Goal: Information Seeking & Learning: Learn about a topic

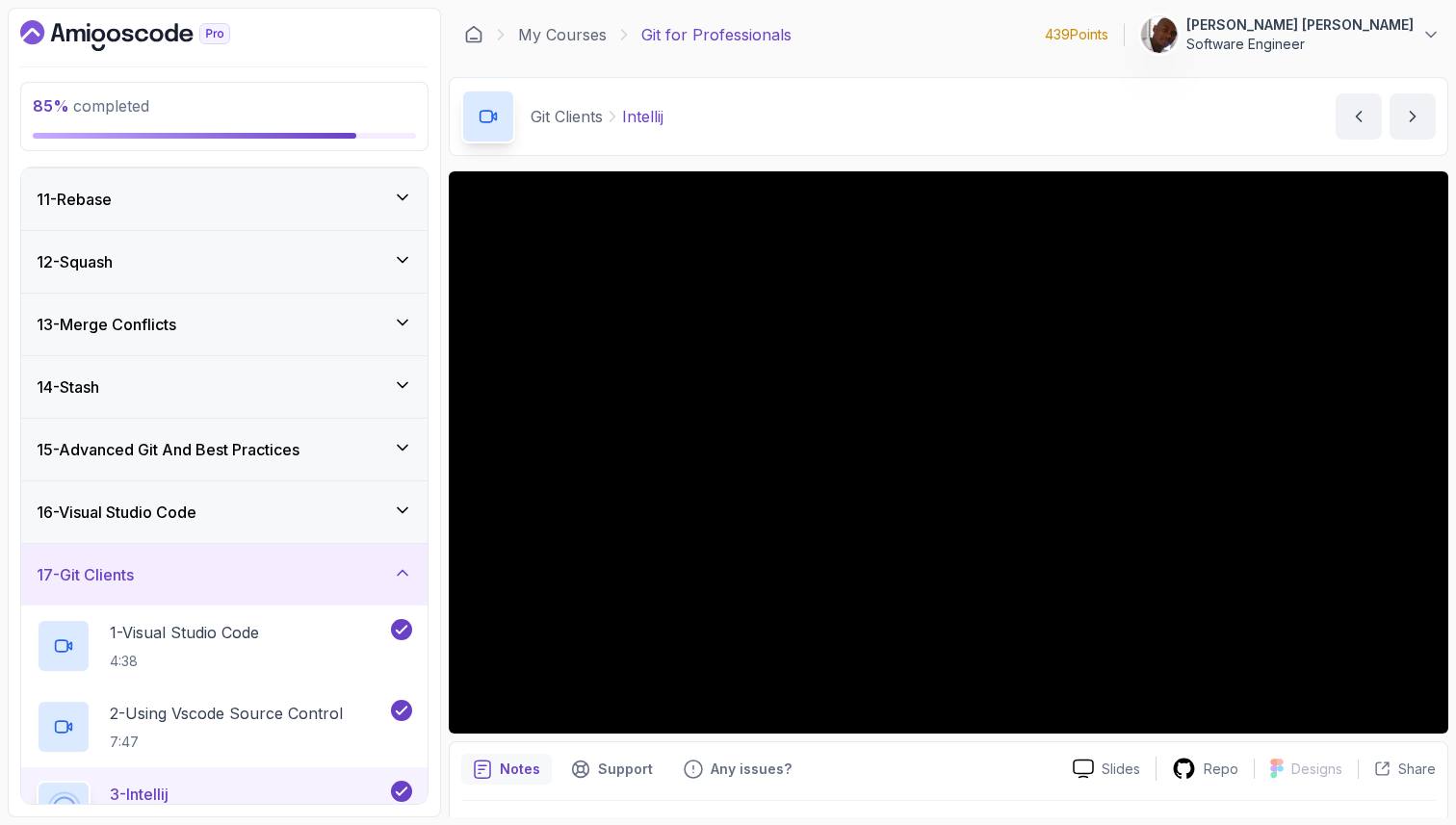
scroll to position [856, 0]
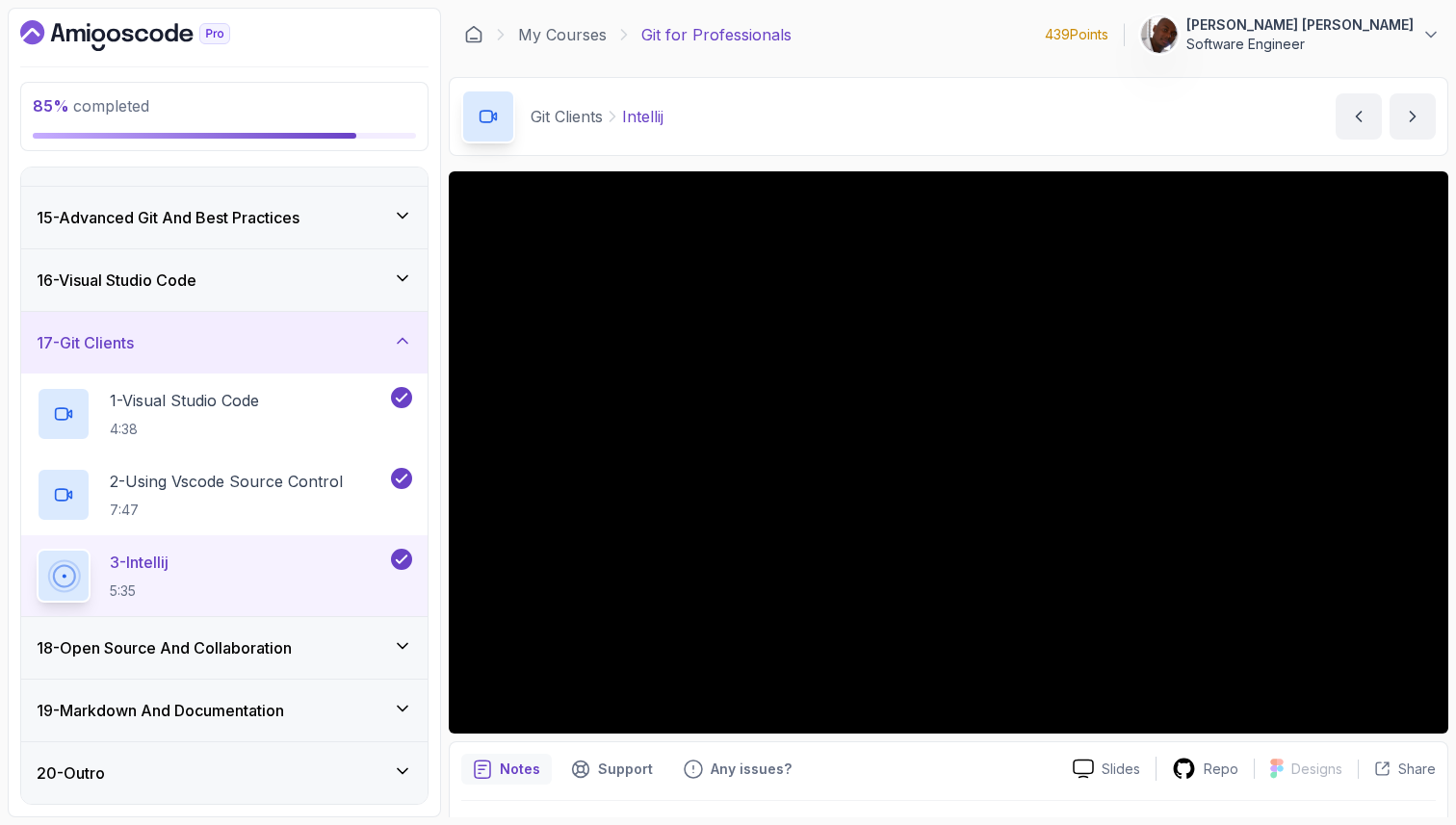
click at [269, 351] on div "17 - Git Clients" at bounding box center [224, 342] width 375 height 23
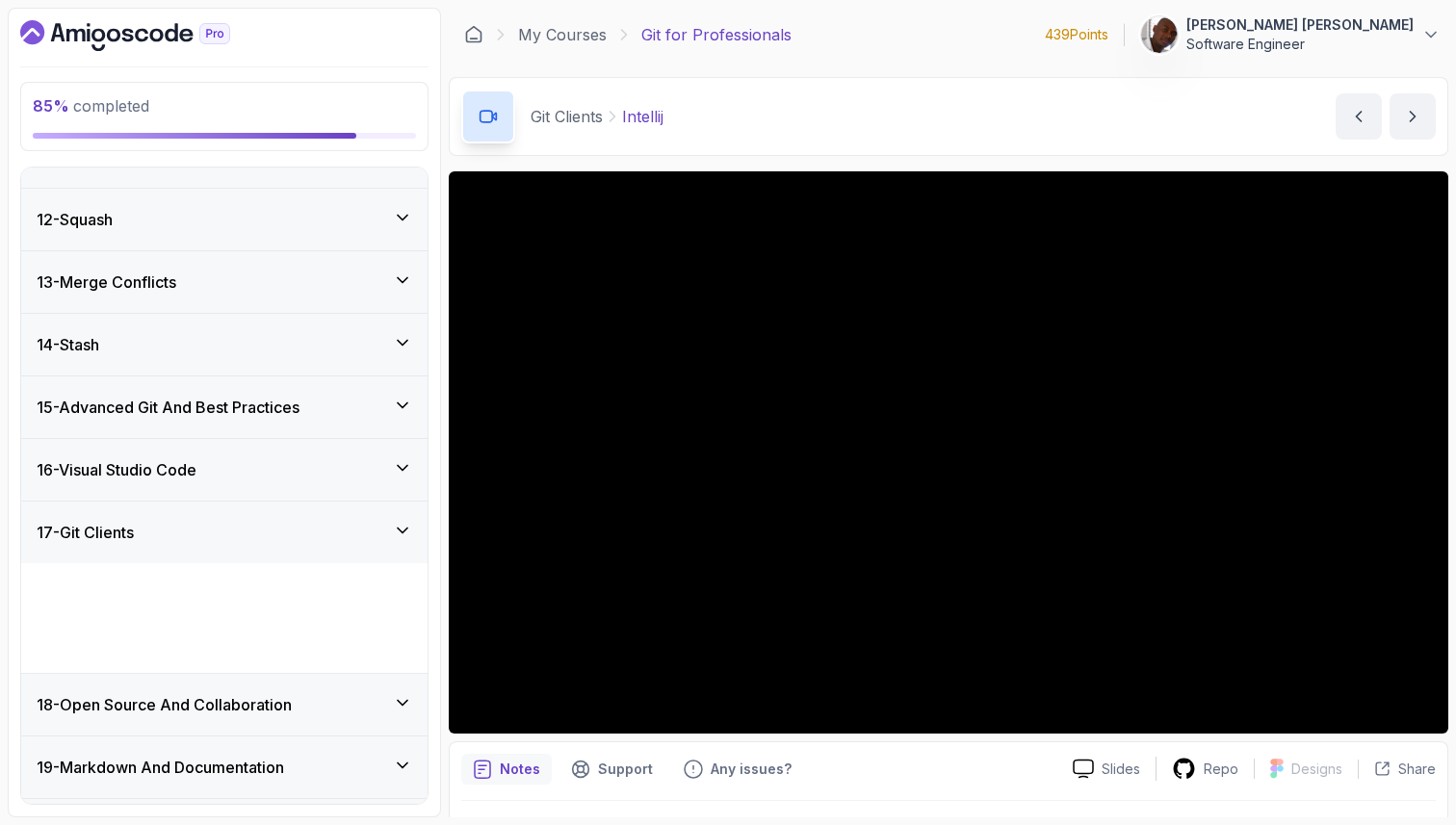
scroll to position [614, 0]
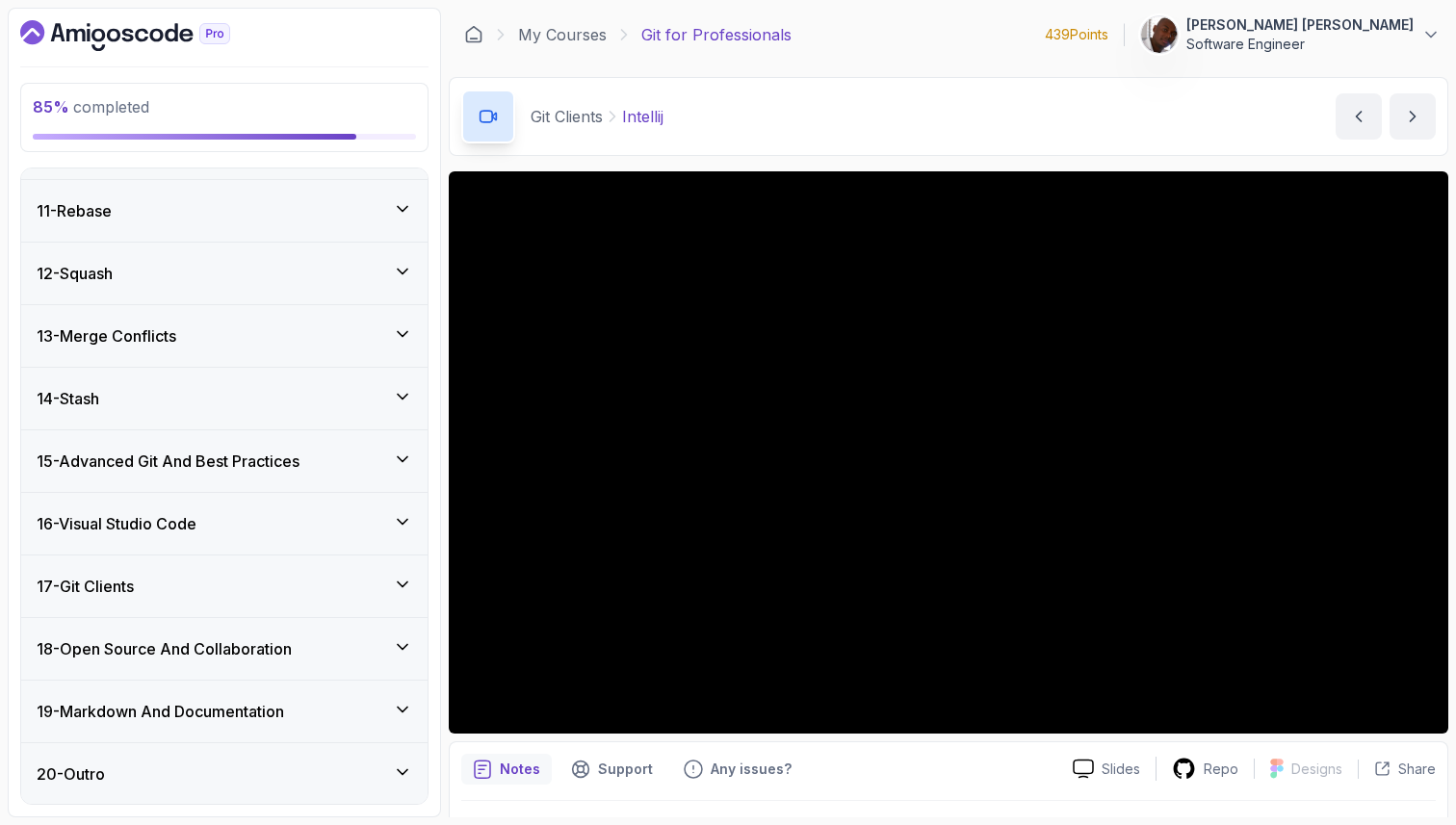
click at [264, 512] on div "16 - Visual Studio Code" at bounding box center [224, 524] width 375 height 23
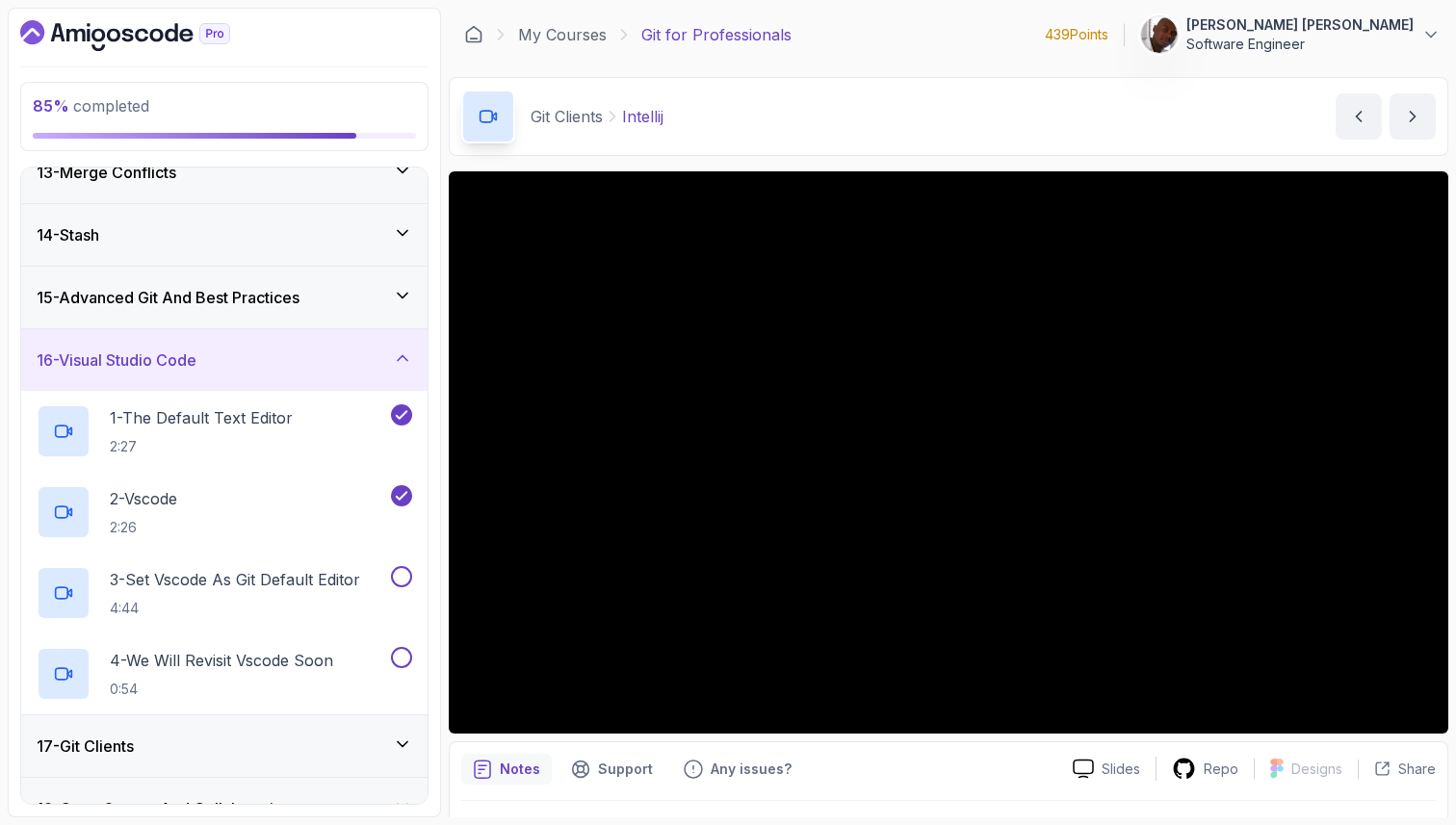
scroll to position [785, 0]
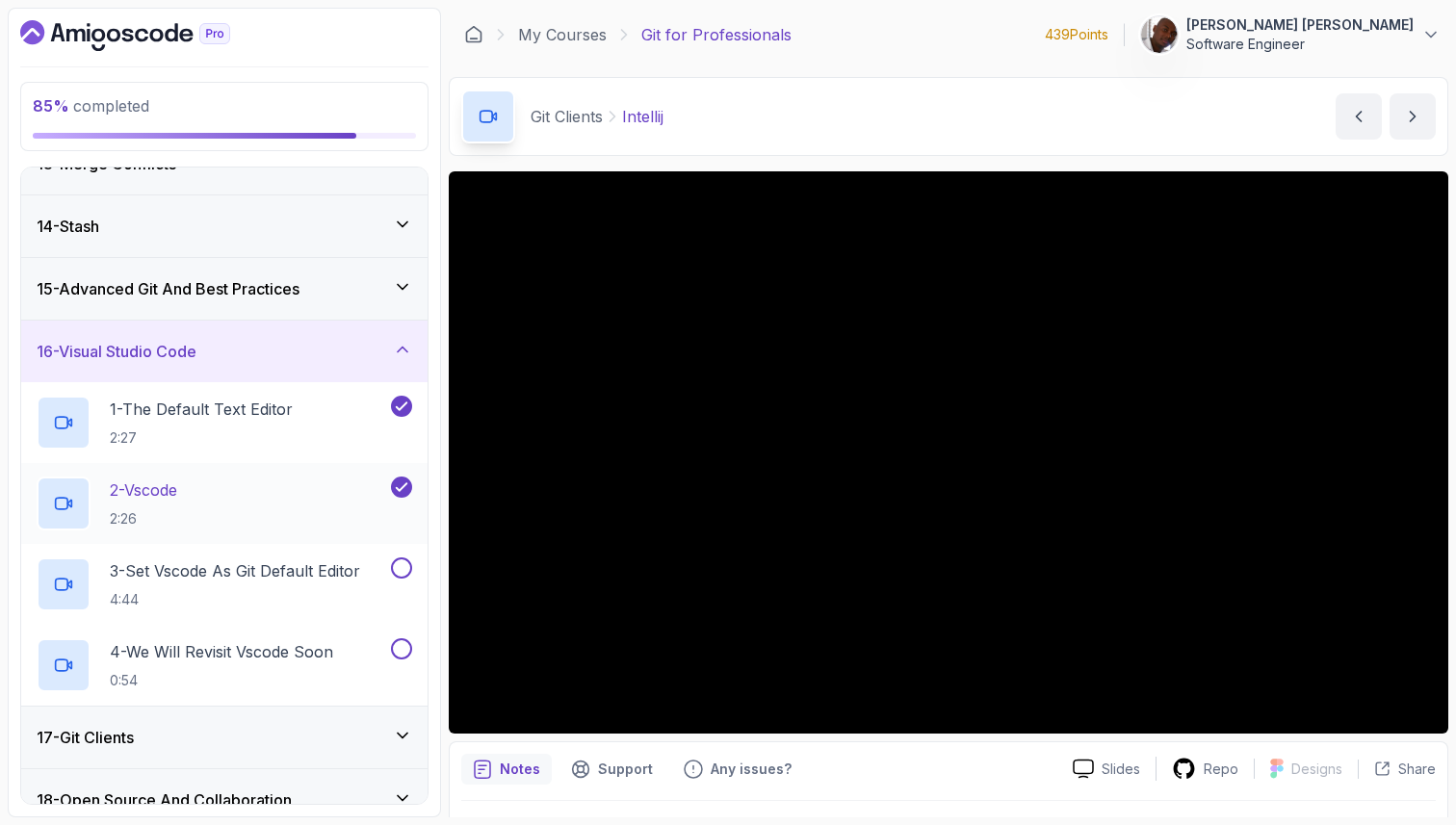
click at [281, 531] on div "2 - Vscode 2:26" at bounding box center [224, 502] width 406 height 80
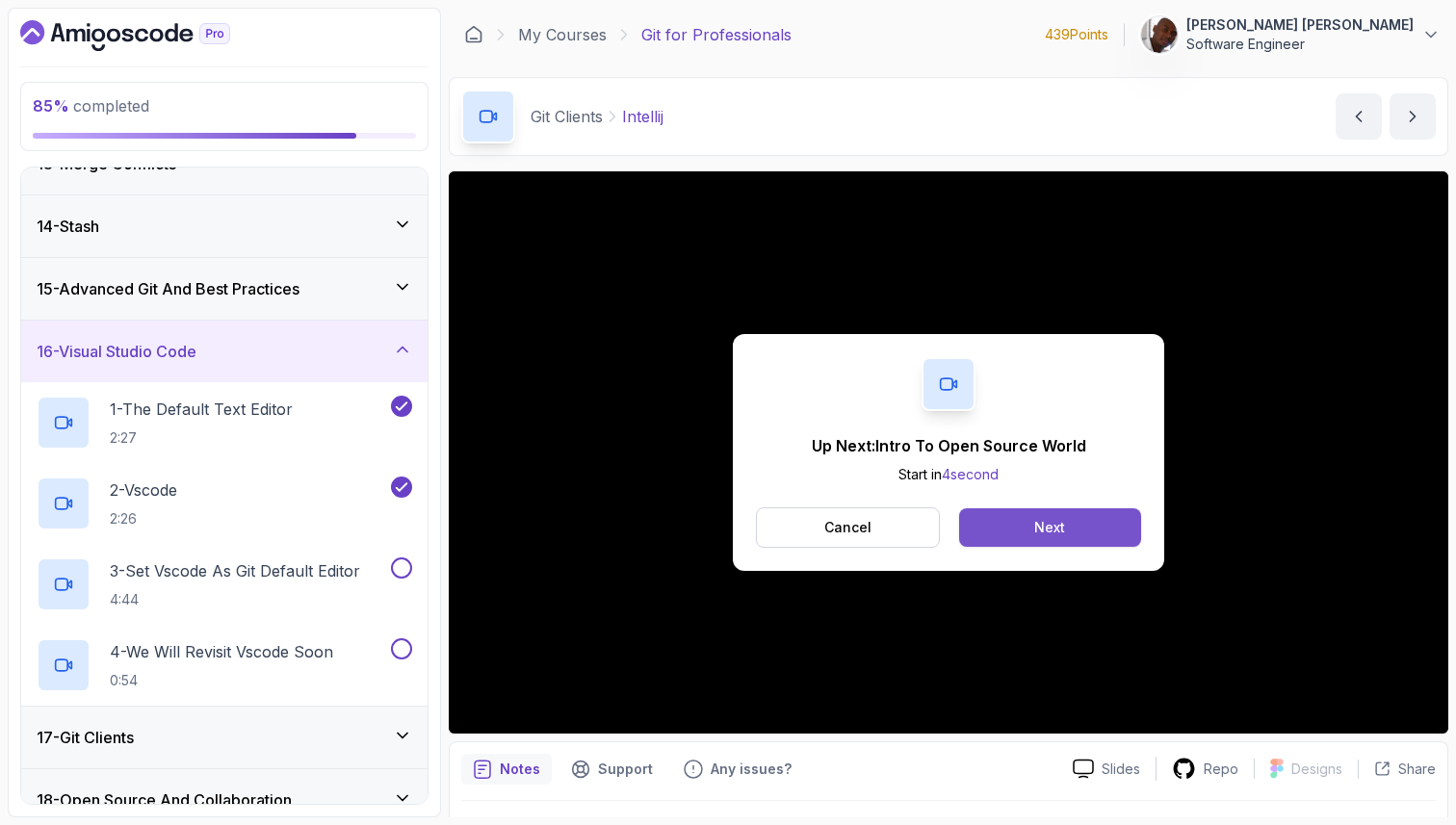
click at [1076, 518] on button "Next" at bounding box center [1051, 527] width 182 height 39
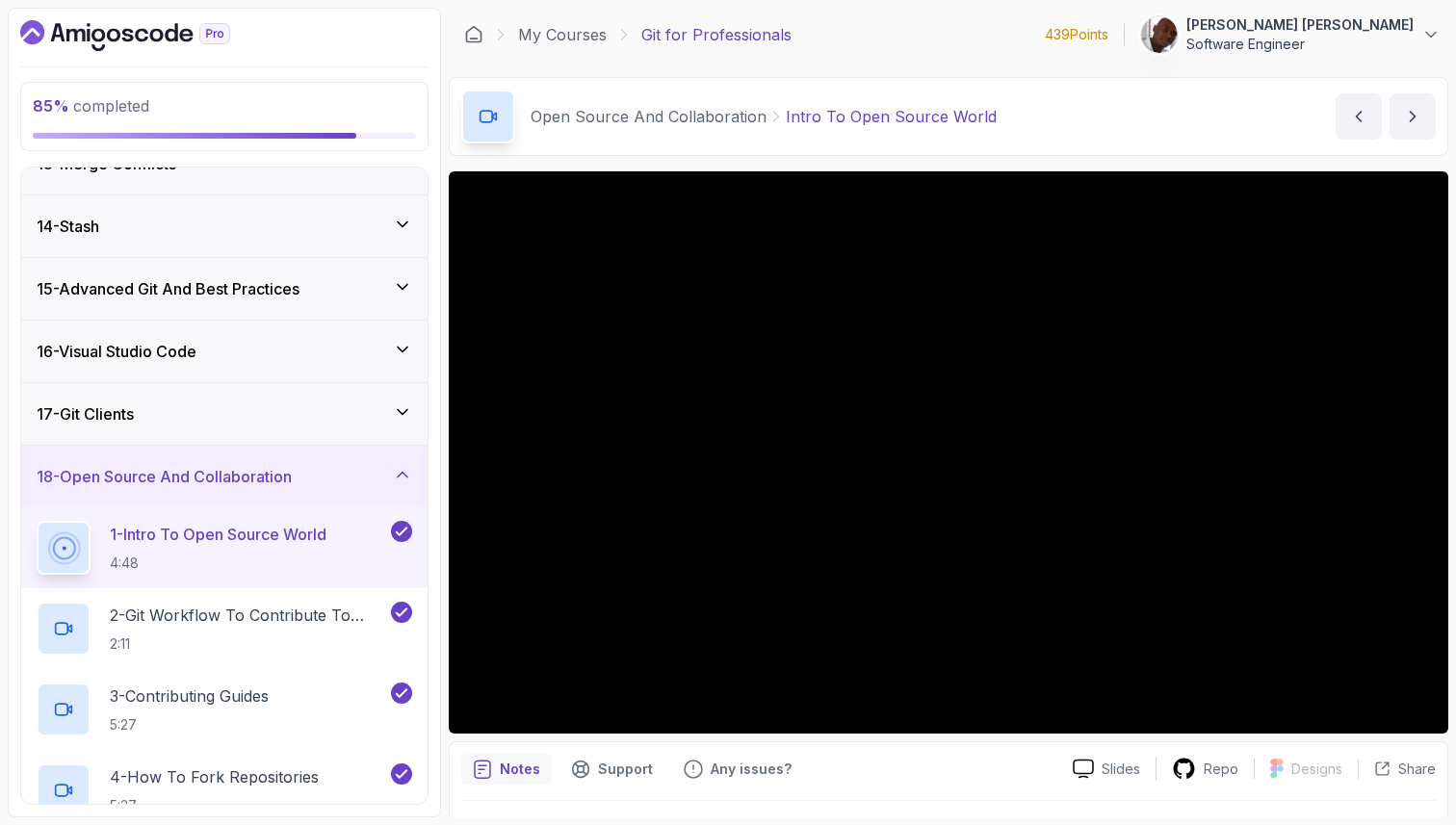
click at [409, 419] on icon at bounding box center [403, 412] width 19 height 19
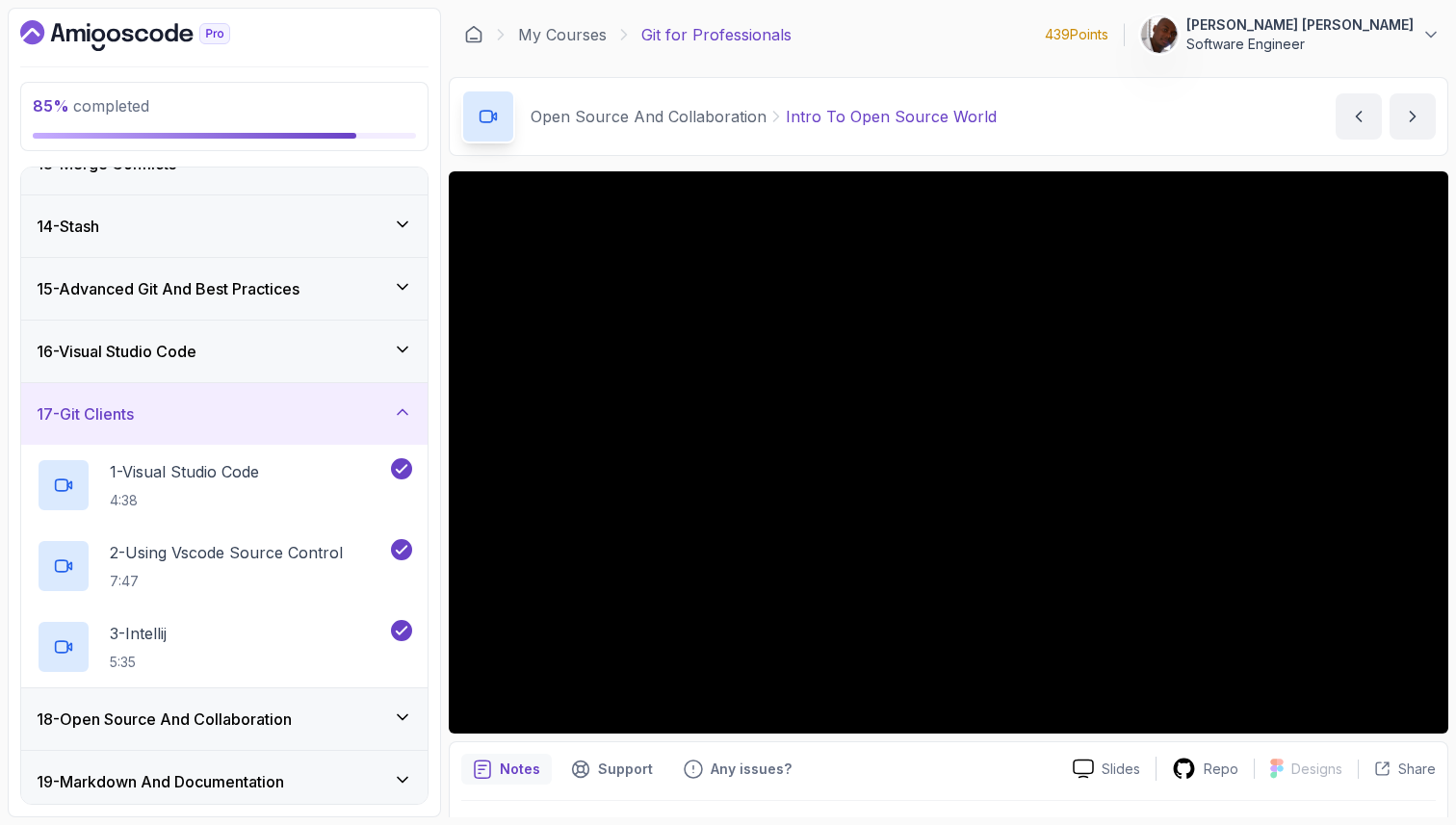
click at [394, 359] on div "16 - Visual Studio Code" at bounding box center [224, 351] width 375 height 23
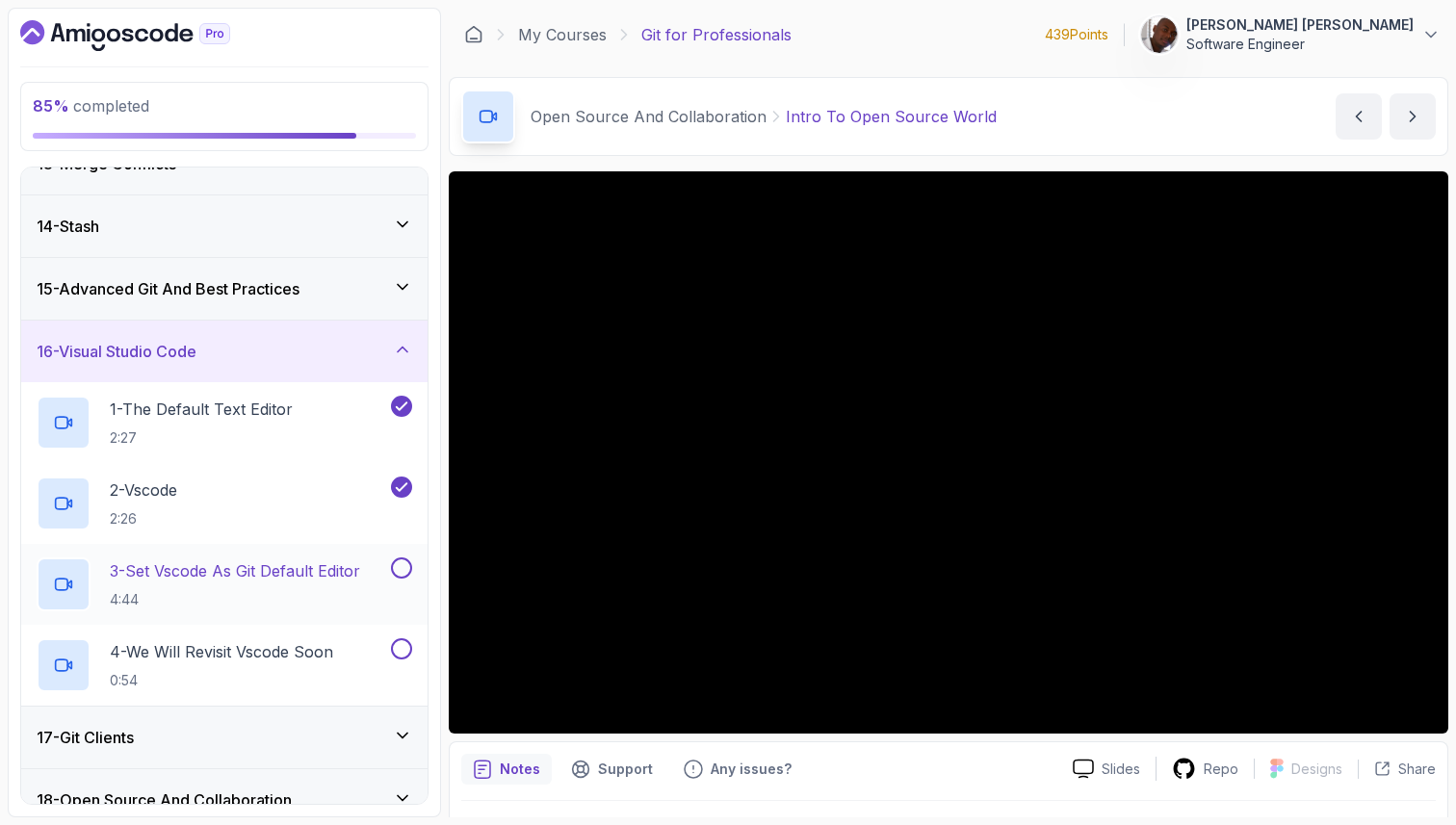
click at [320, 564] on p "3 - Set Vscode As Git Default Editor" at bounding box center [235, 571] width 250 height 23
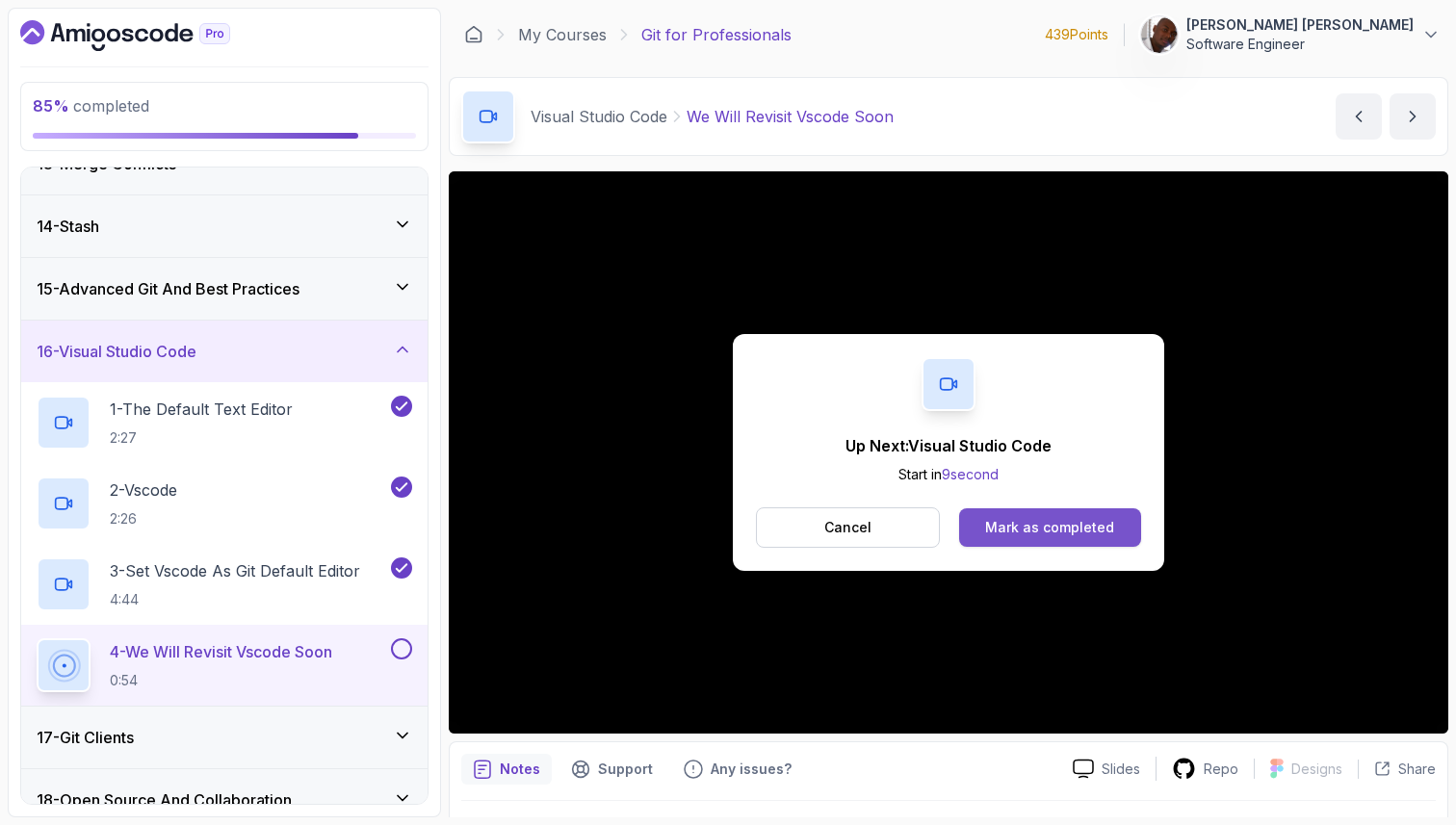
click at [1000, 533] on div "Mark as completed" at bounding box center [1049, 527] width 129 height 19
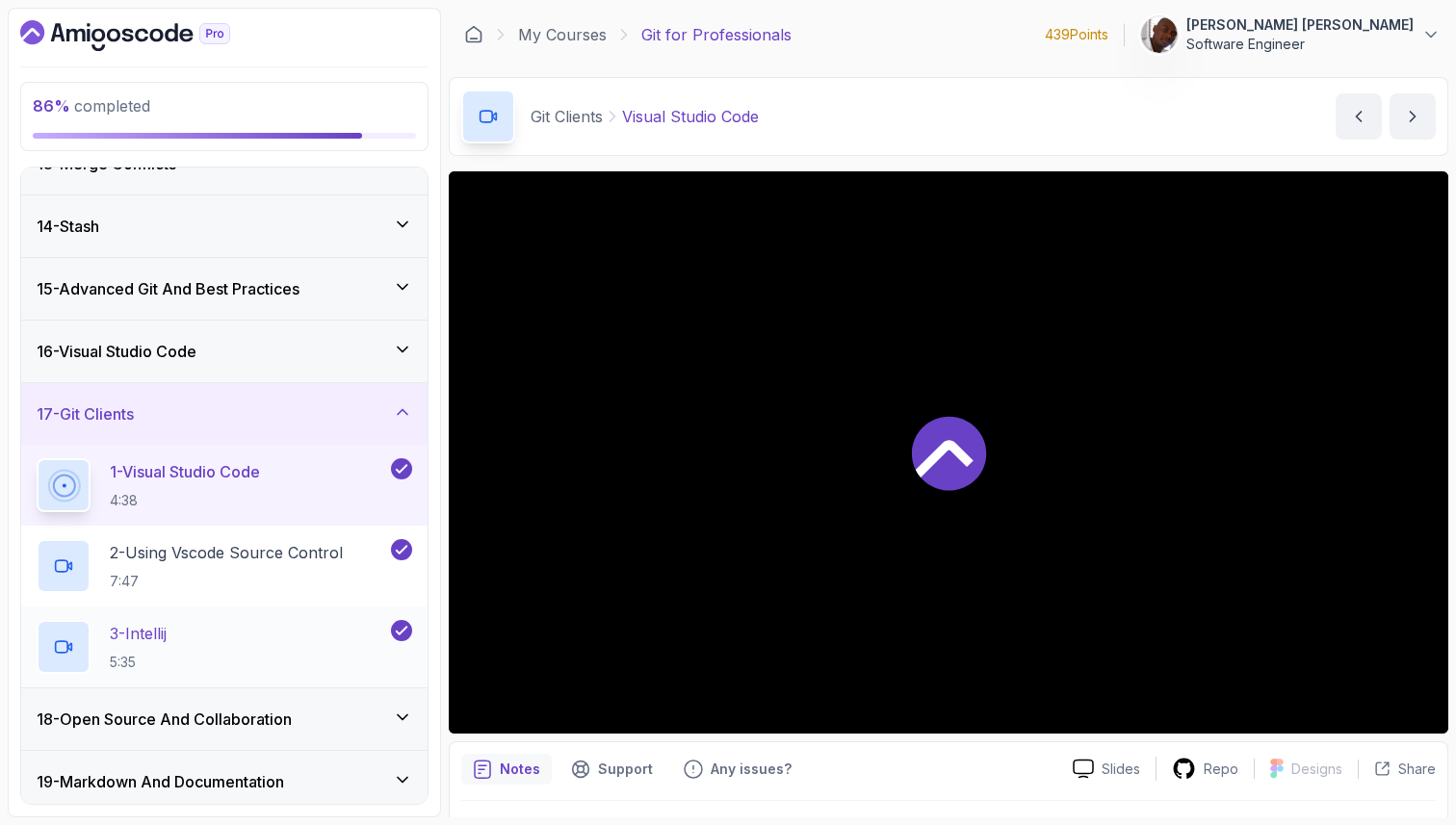
scroll to position [856, 0]
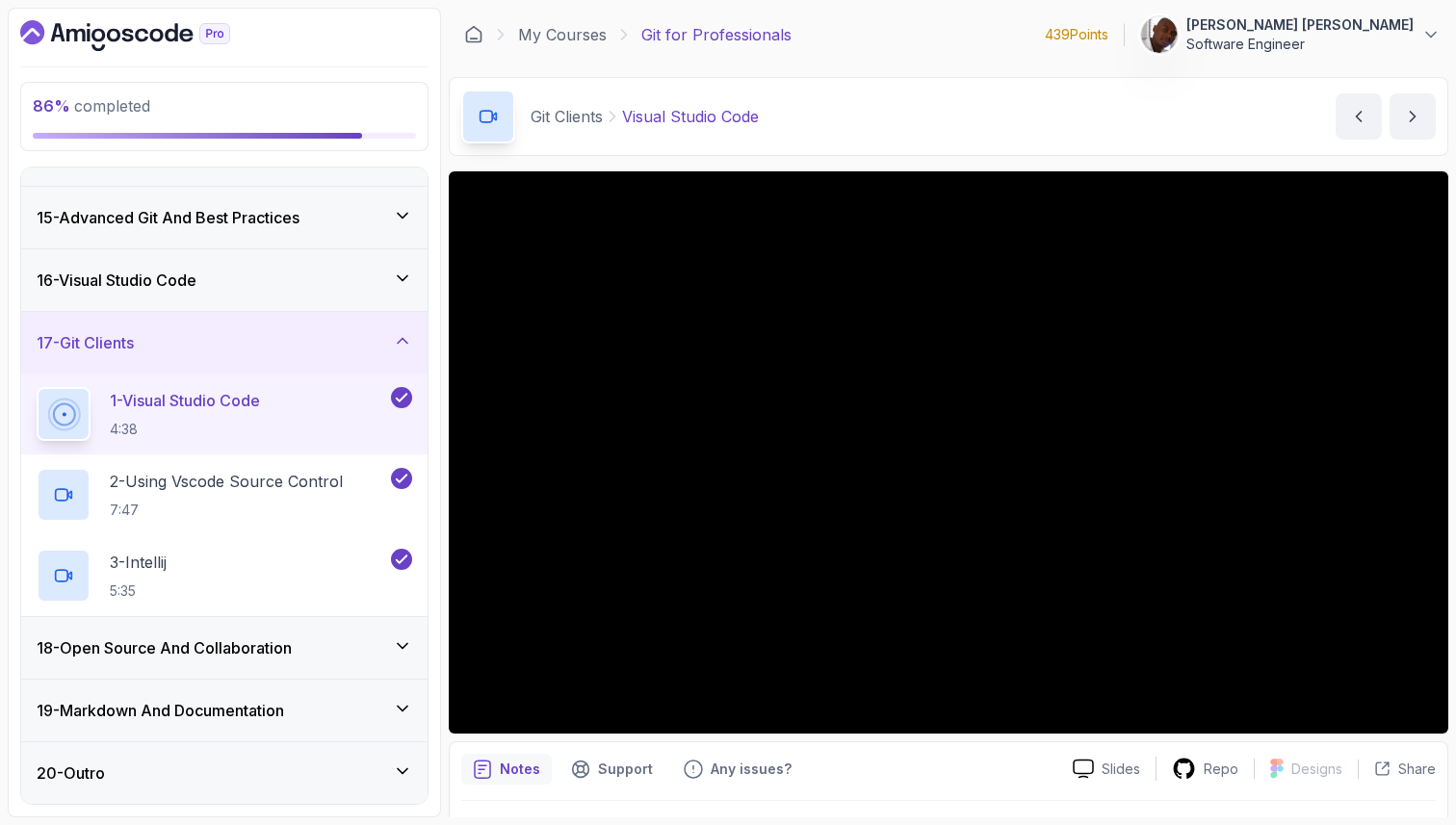
click at [317, 768] on div "20 - Outro" at bounding box center [224, 773] width 375 height 23
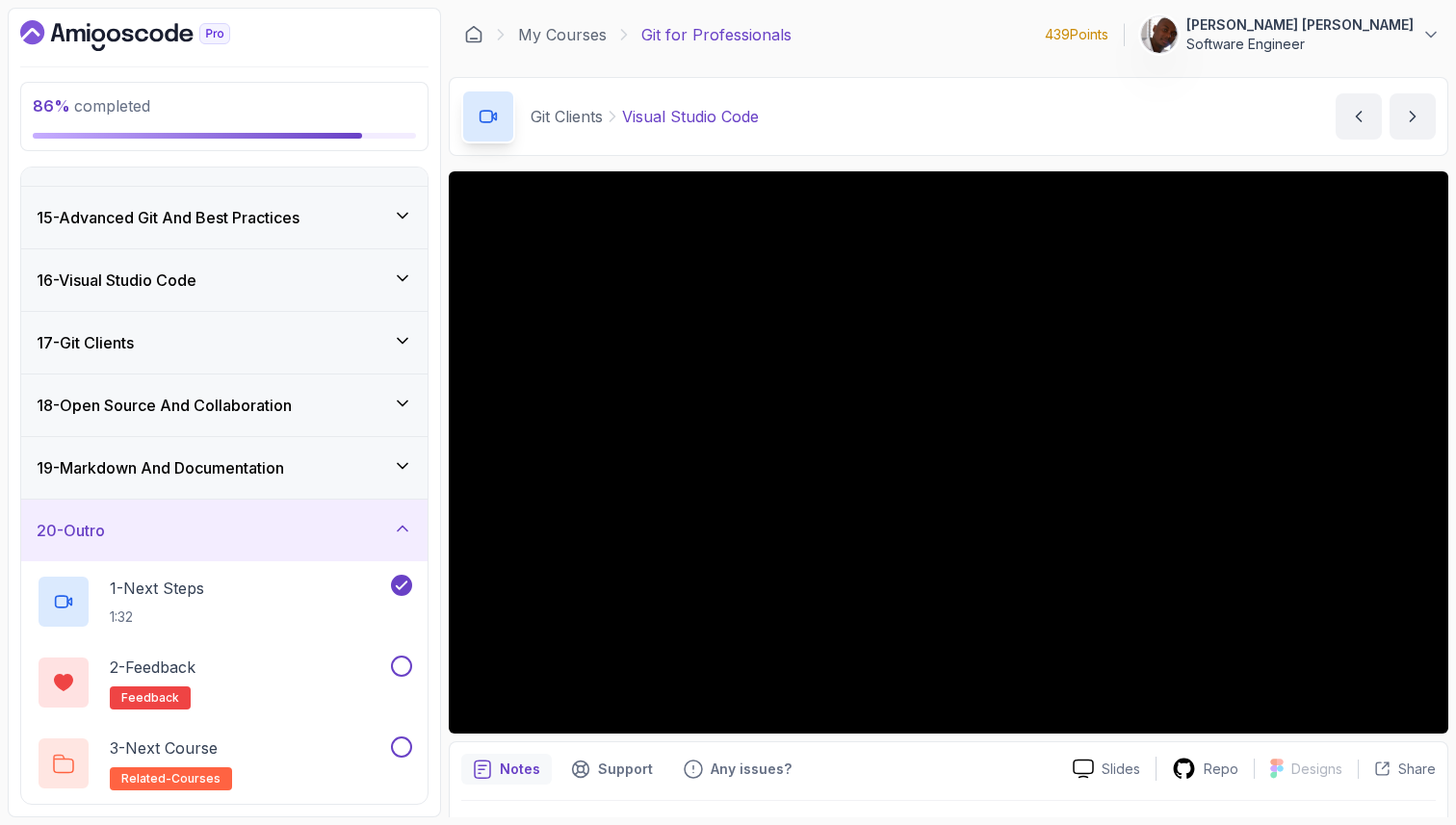
click at [354, 477] on div "19 - Markdown And Documentation" at bounding box center [224, 467] width 375 height 23
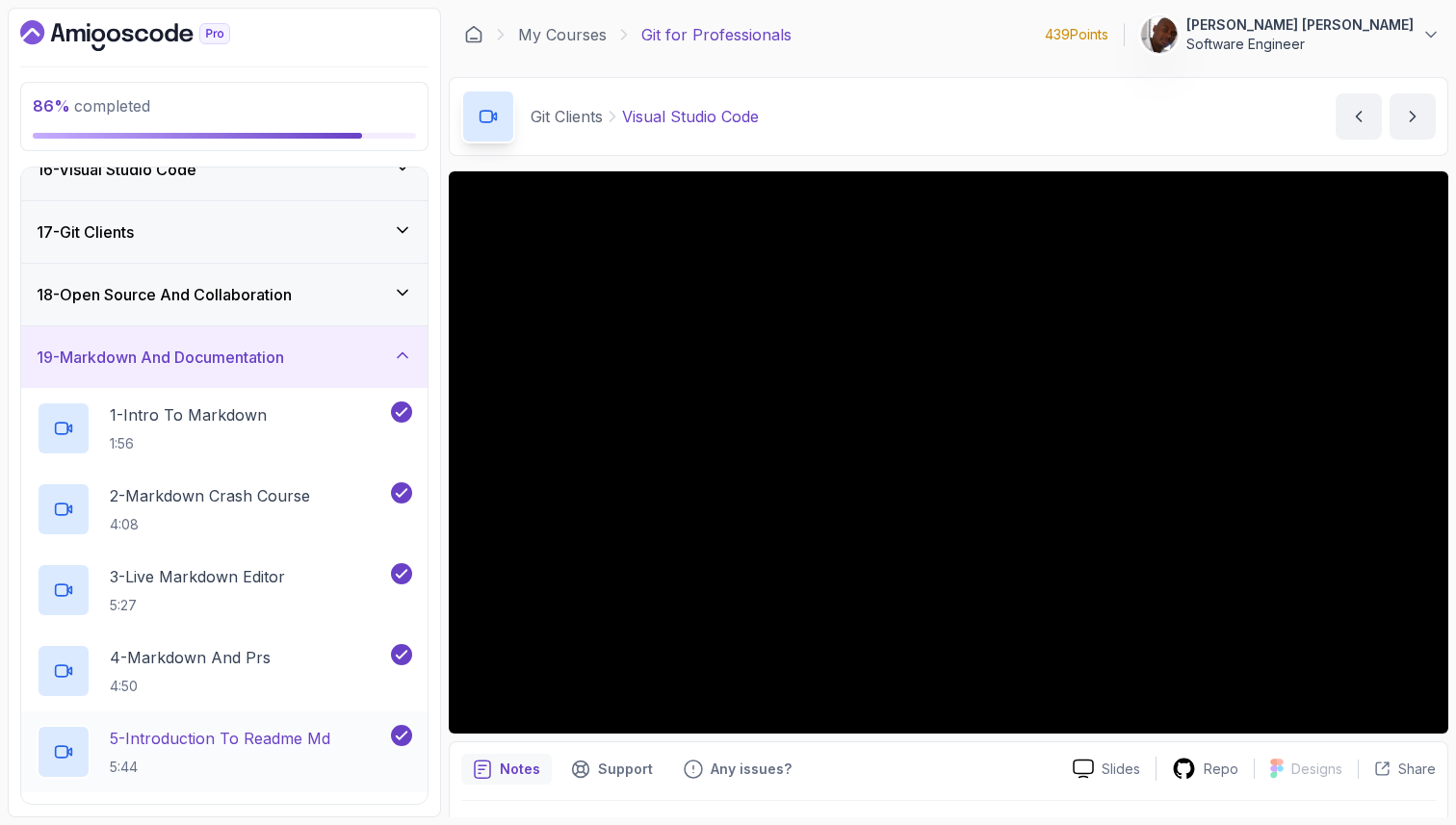
scroll to position [944, 0]
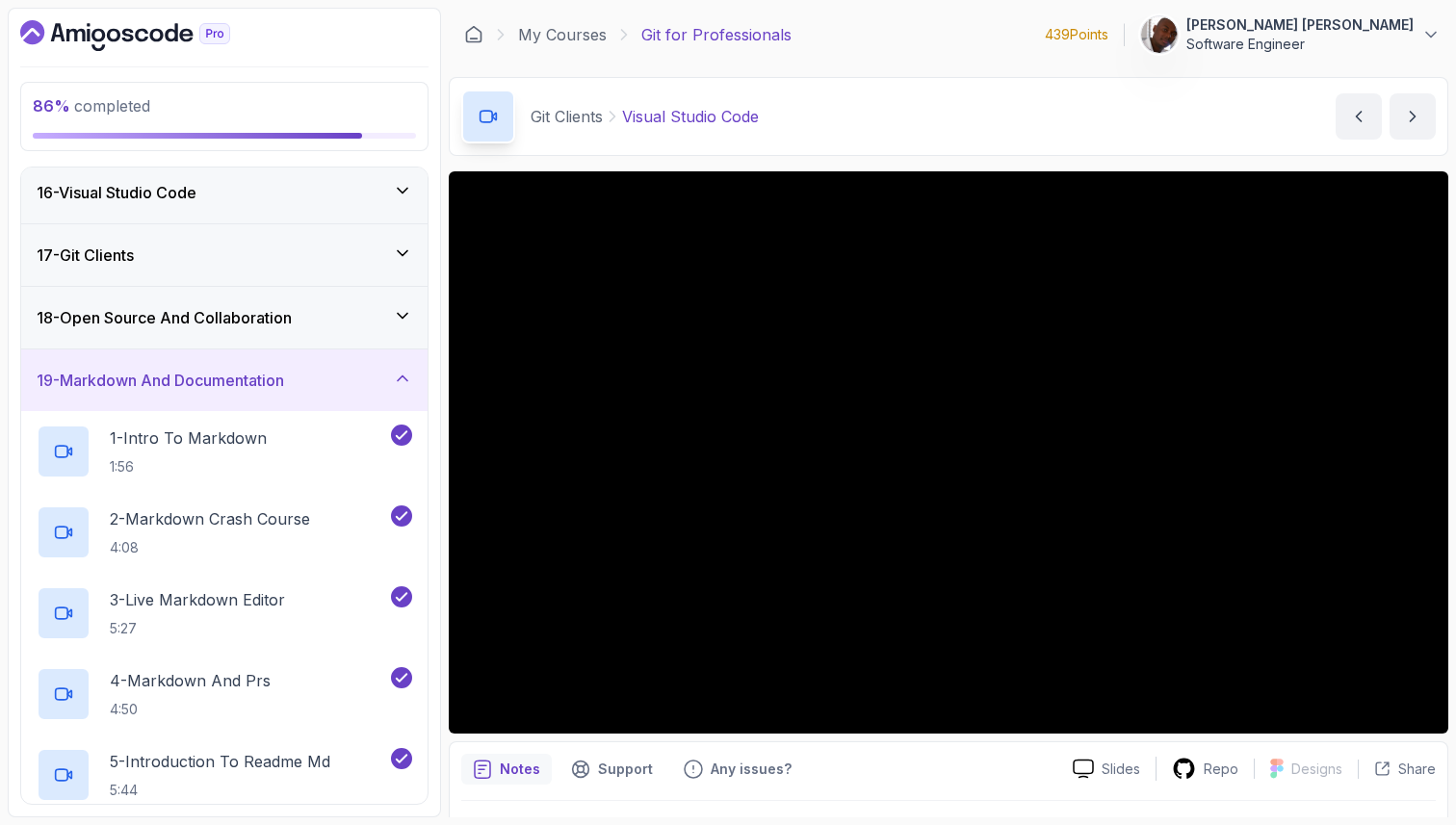
click at [374, 325] on div "18 - Open Source And Collaboration" at bounding box center [224, 318] width 375 height 23
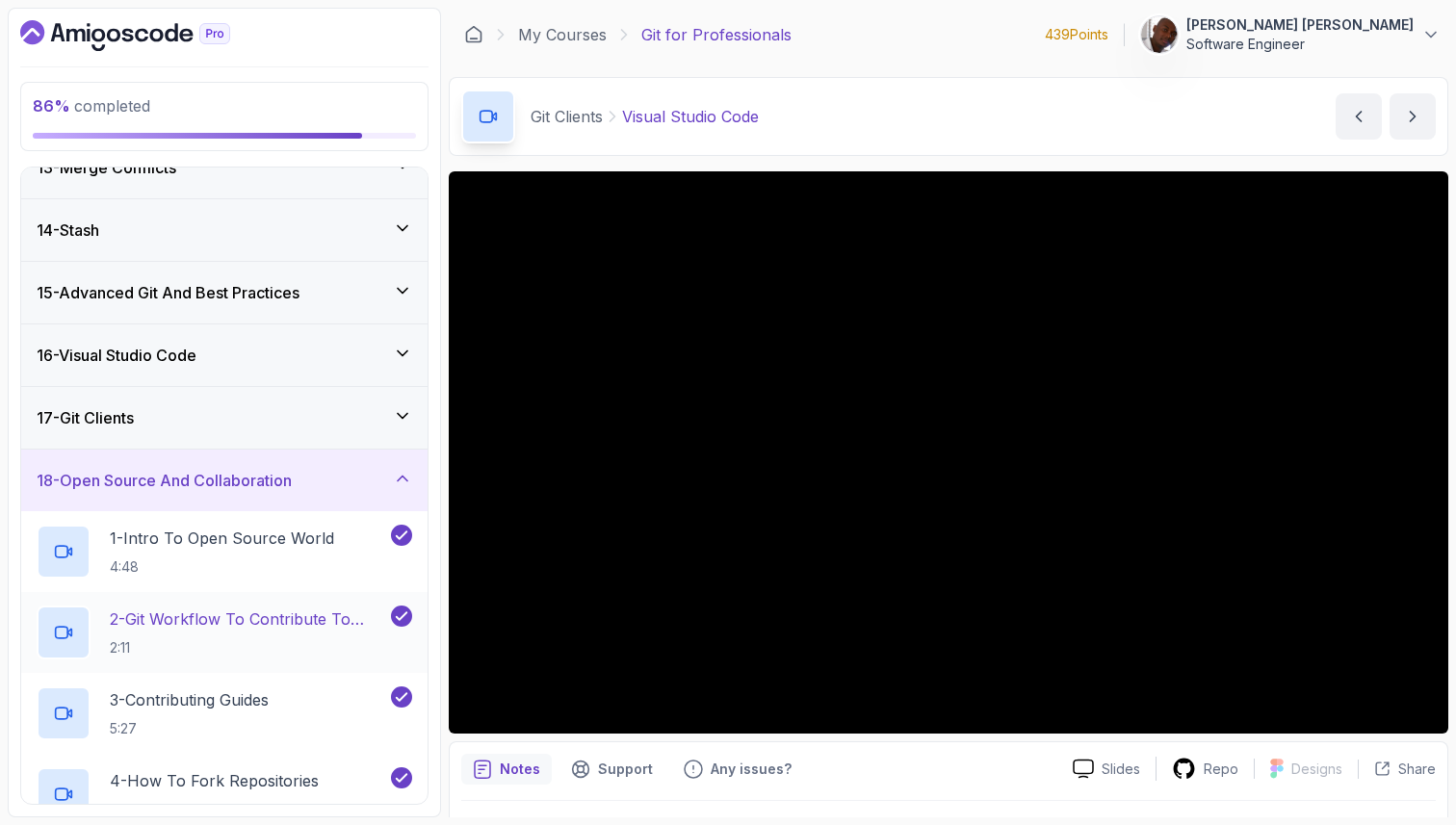
scroll to position [777, 0]
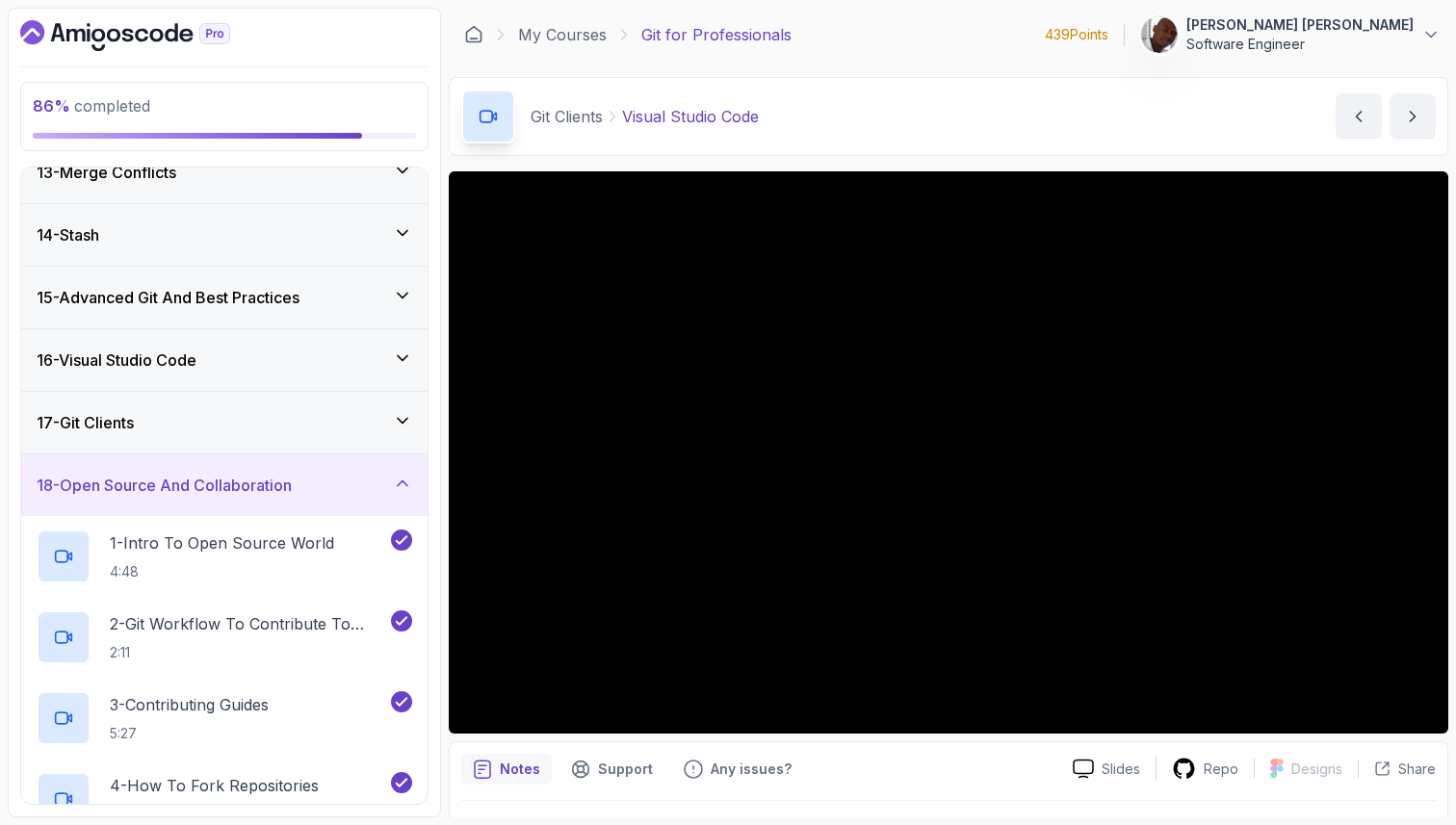
click at [363, 416] on div "17 - Git Clients" at bounding box center [224, 423] width 375 height 23
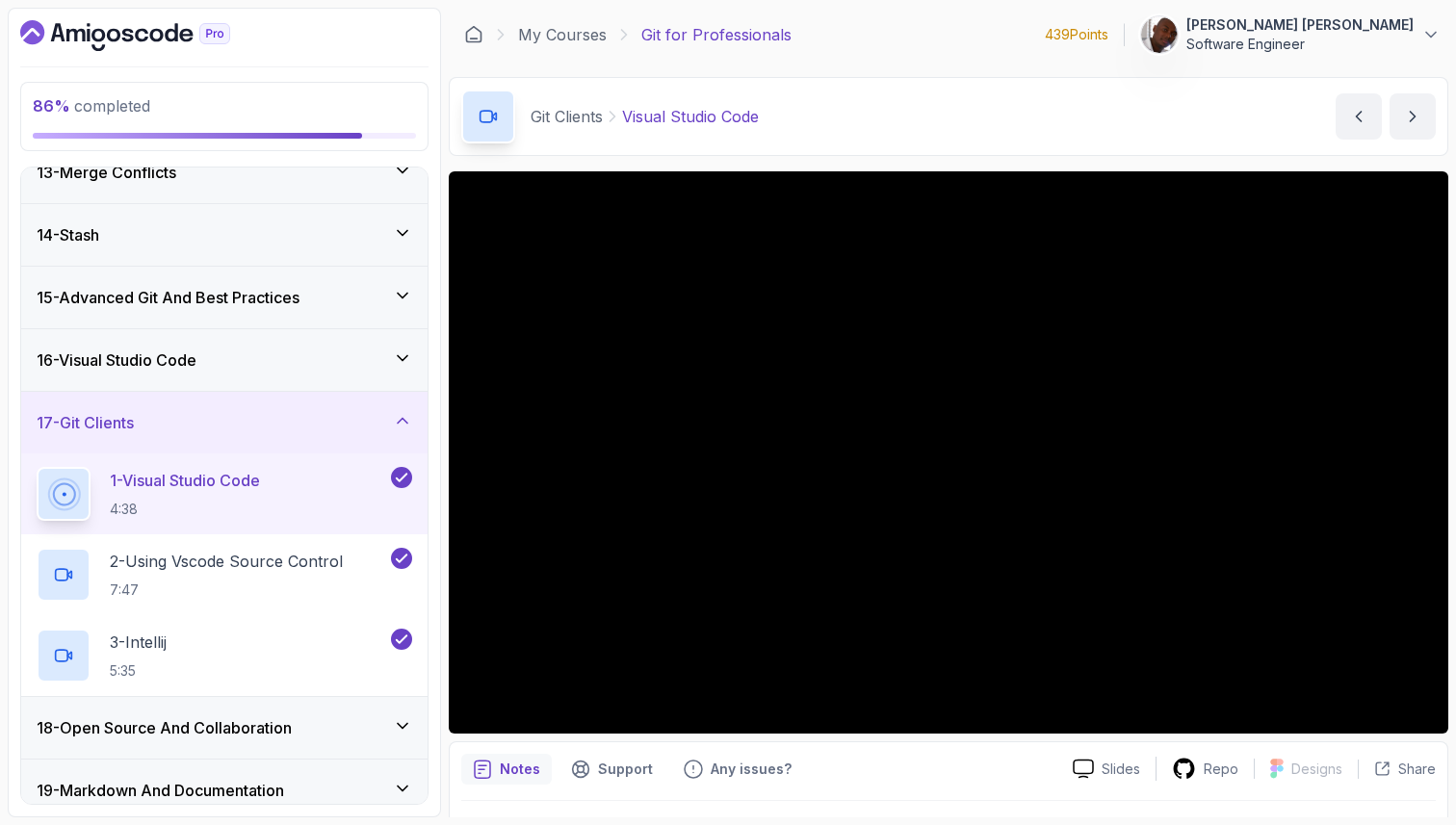
click at [375, 364] on div "16 - Visual Studio Code" at bounding box center [224, 360] width 375 height 23
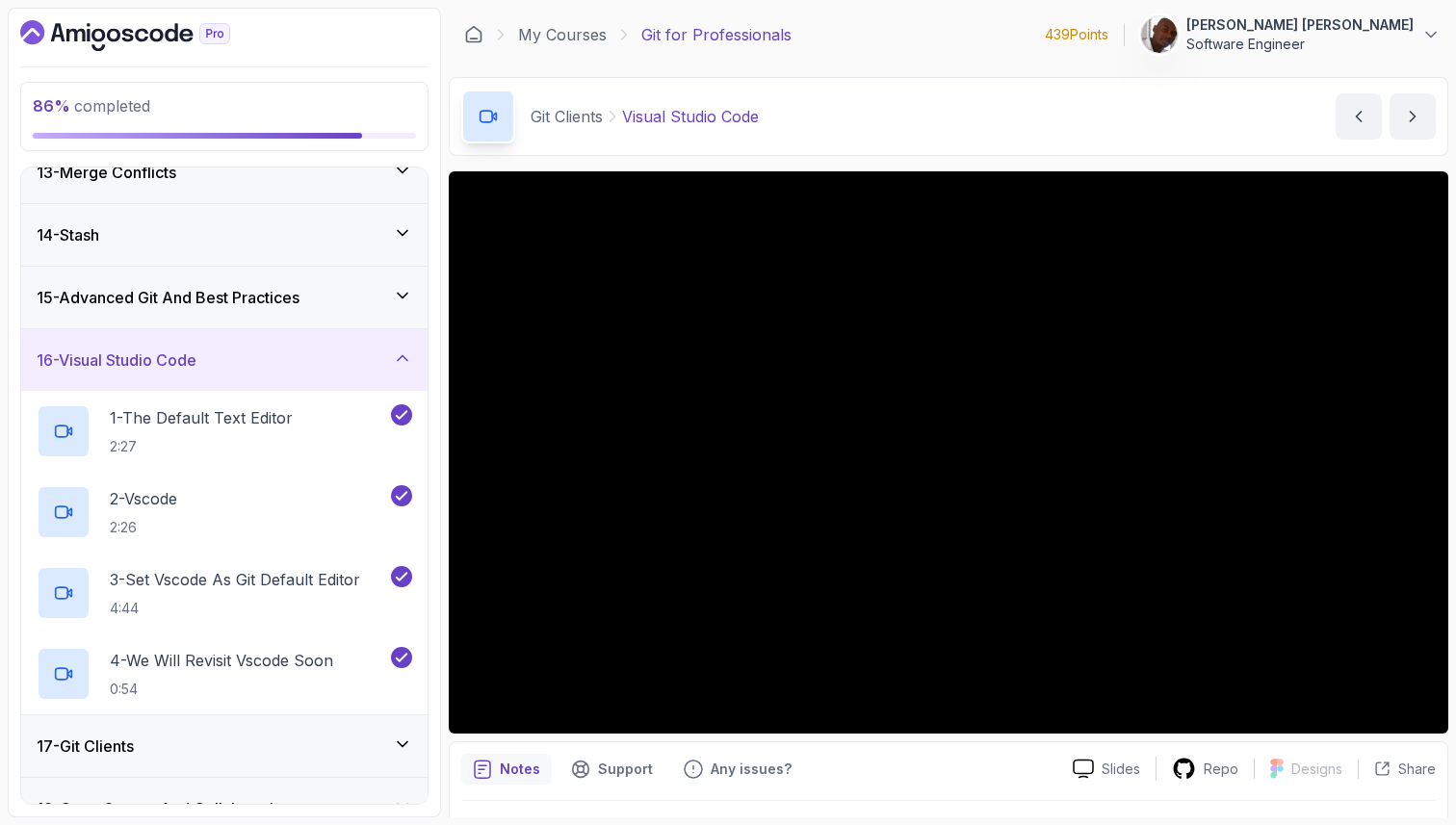
click at [360, 309] on div "15 - Advanced Git And Best Practices" at bounding box center [224, 298] width 406 height 62
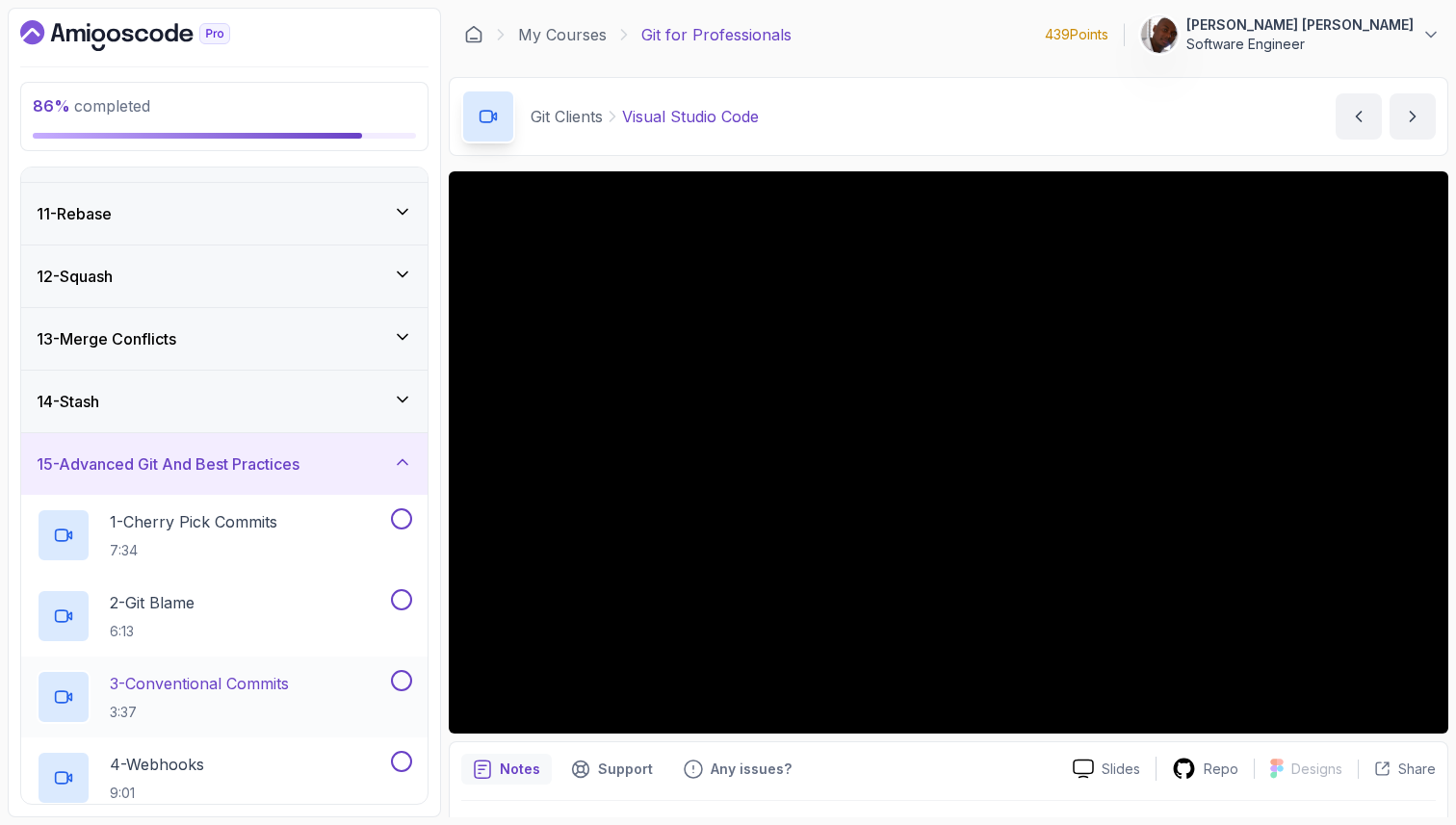
scroll to position [587, 0]
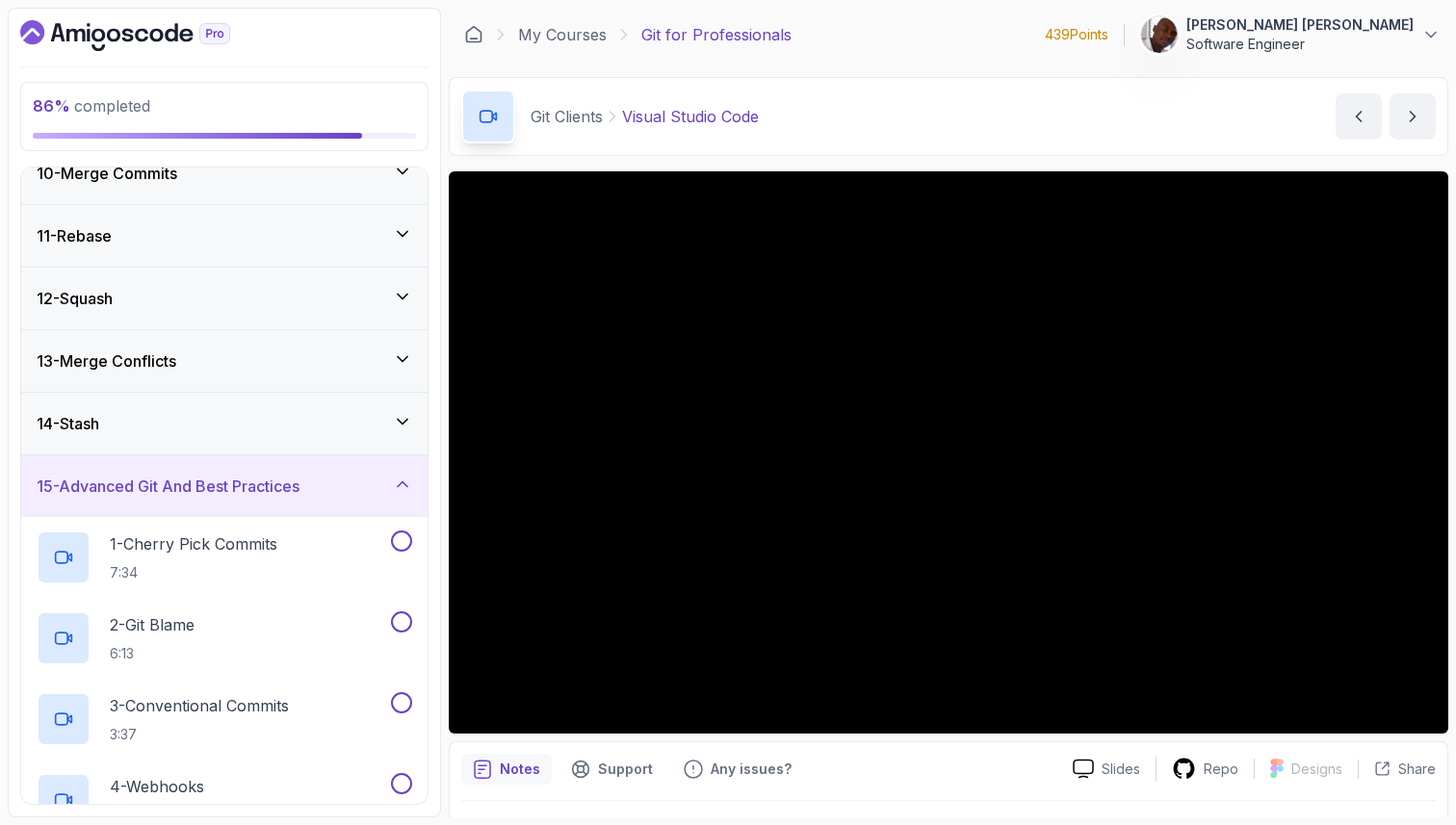
click at [346, 433] on div "14 - Stash" at bounding box center [224, 424] width 375 height 23
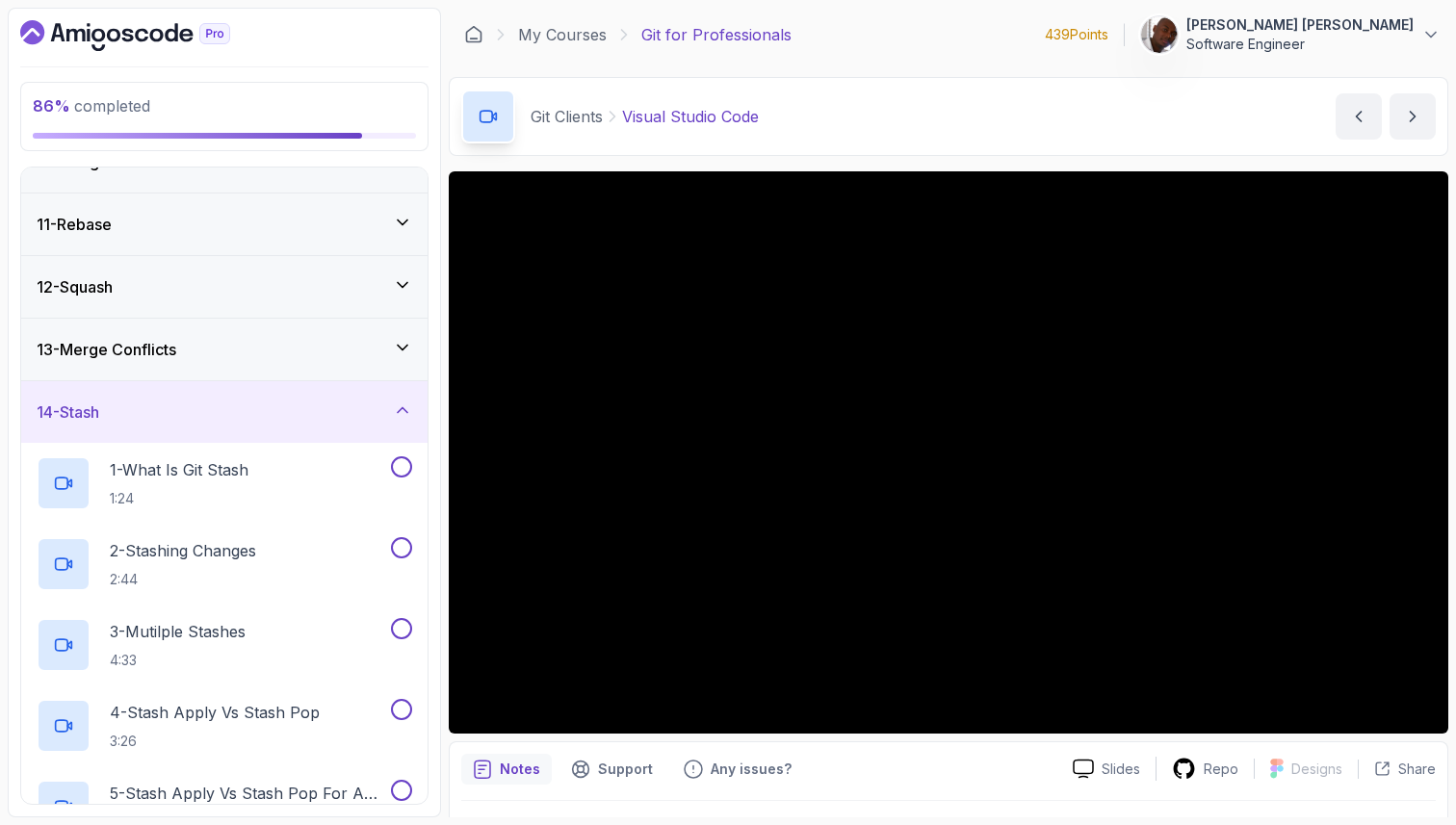
scroll to position [595, 0]
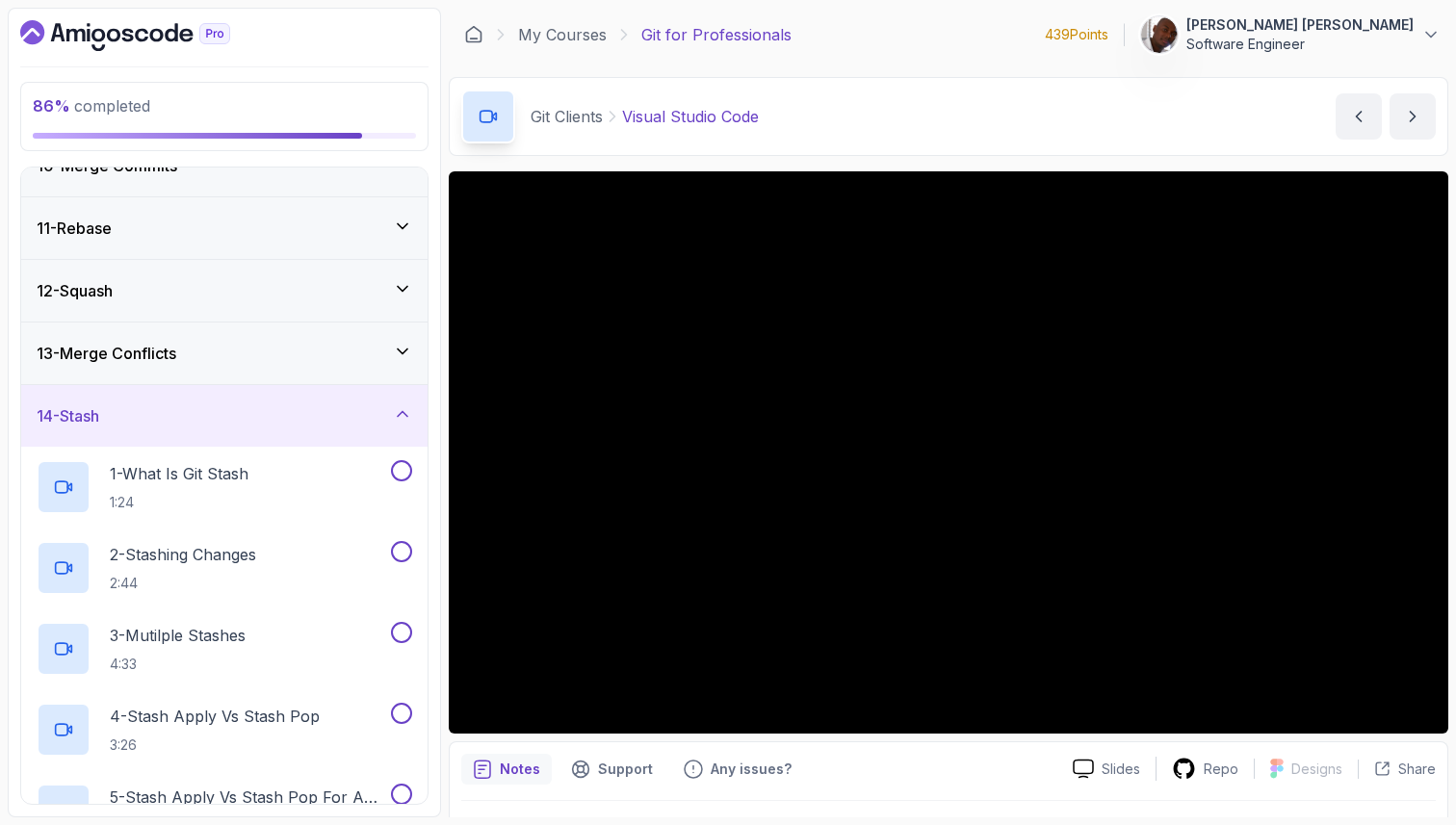
click at [338, 354] on div "13 - Merge Conflicts" at bounding box center [224, 353] width 375 height 23
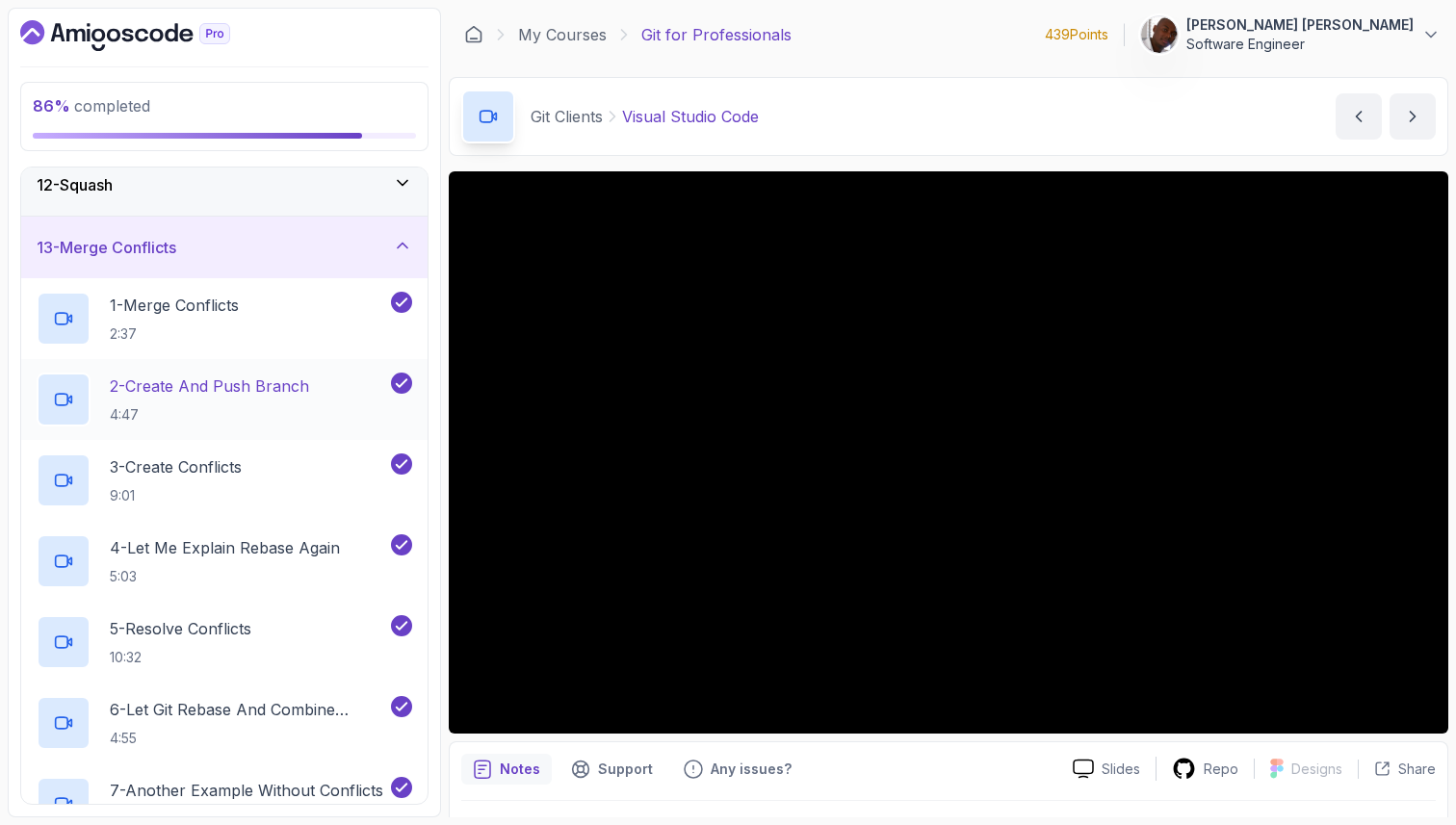
scroll to position [653, 0]
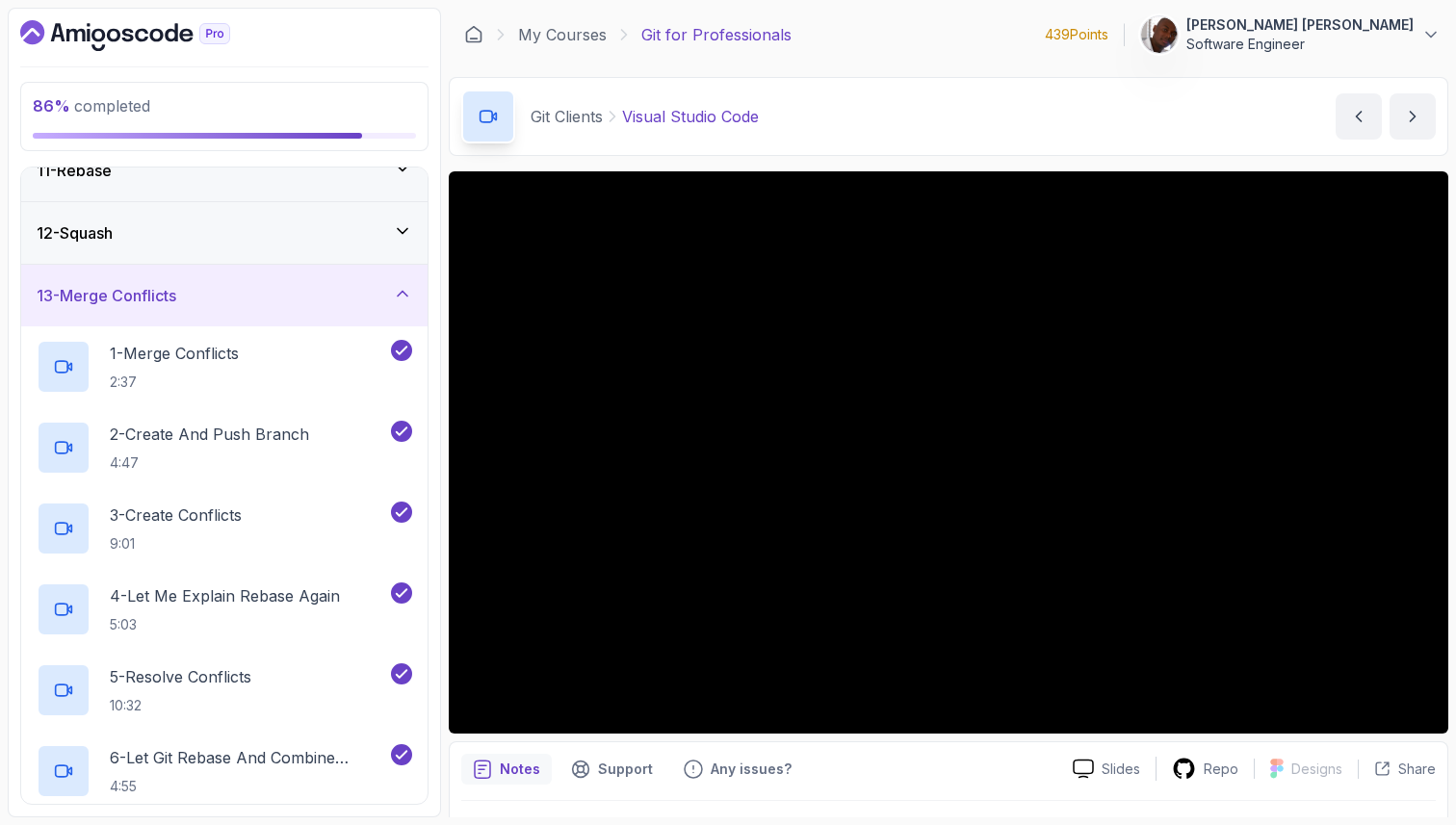
click at [350, 289] on div "13 - Merge Conflicts" at bounding box center [224, 296] width 375 height 23
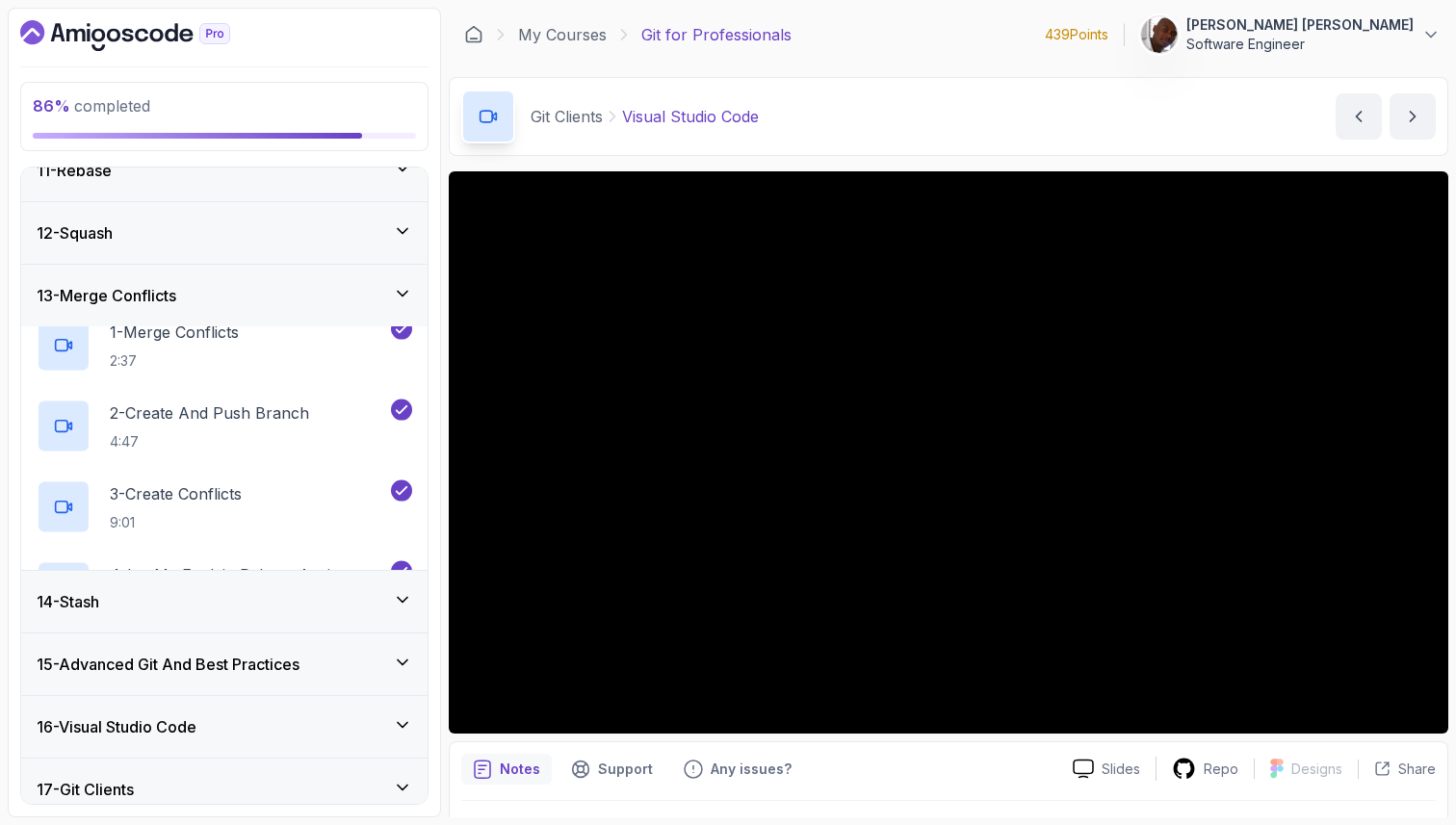
scroll to position [614, 0]
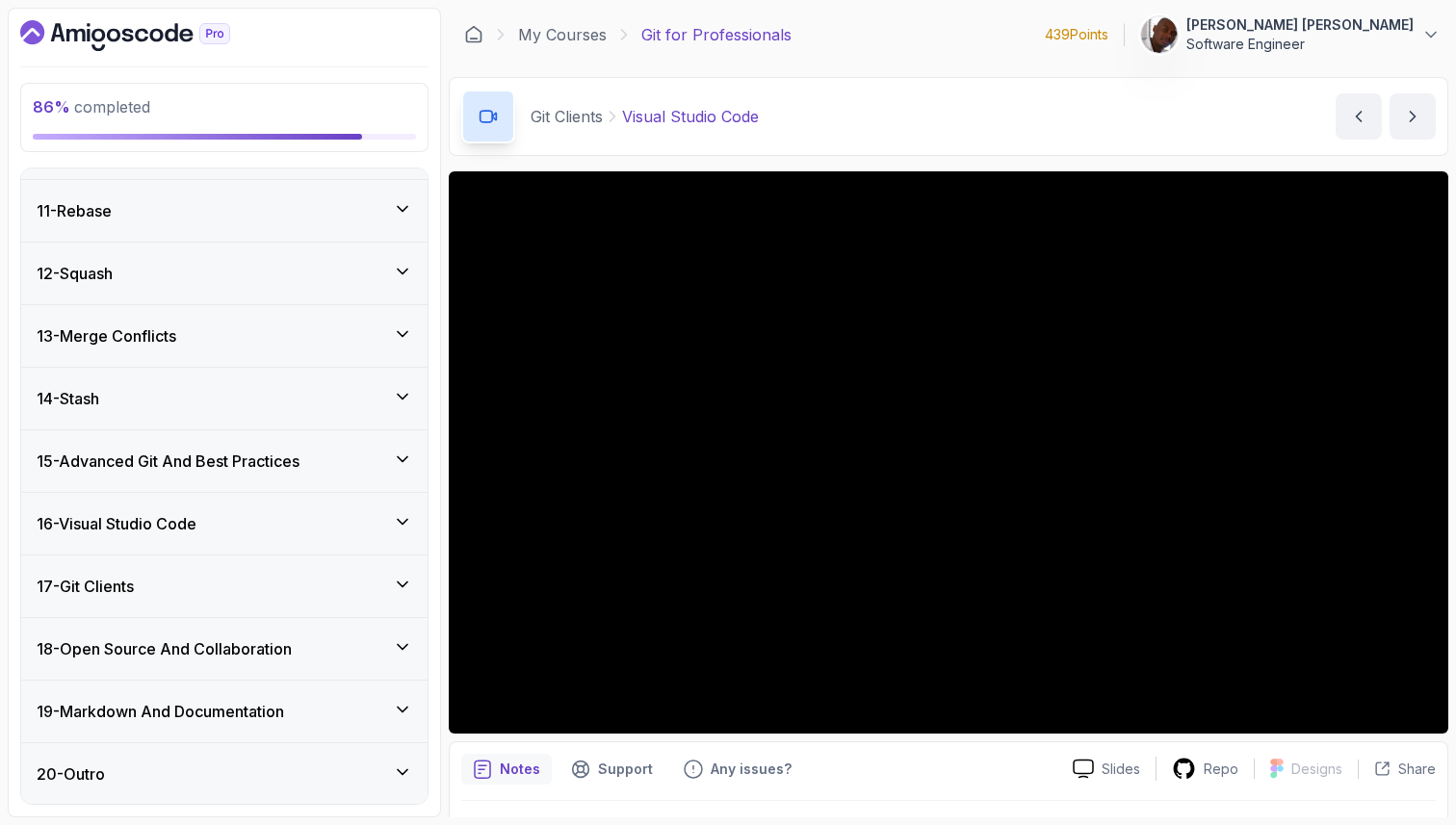
click at [256, 414] on div "14 - Stash" at bounding box center [224, 398] width 406 height 62
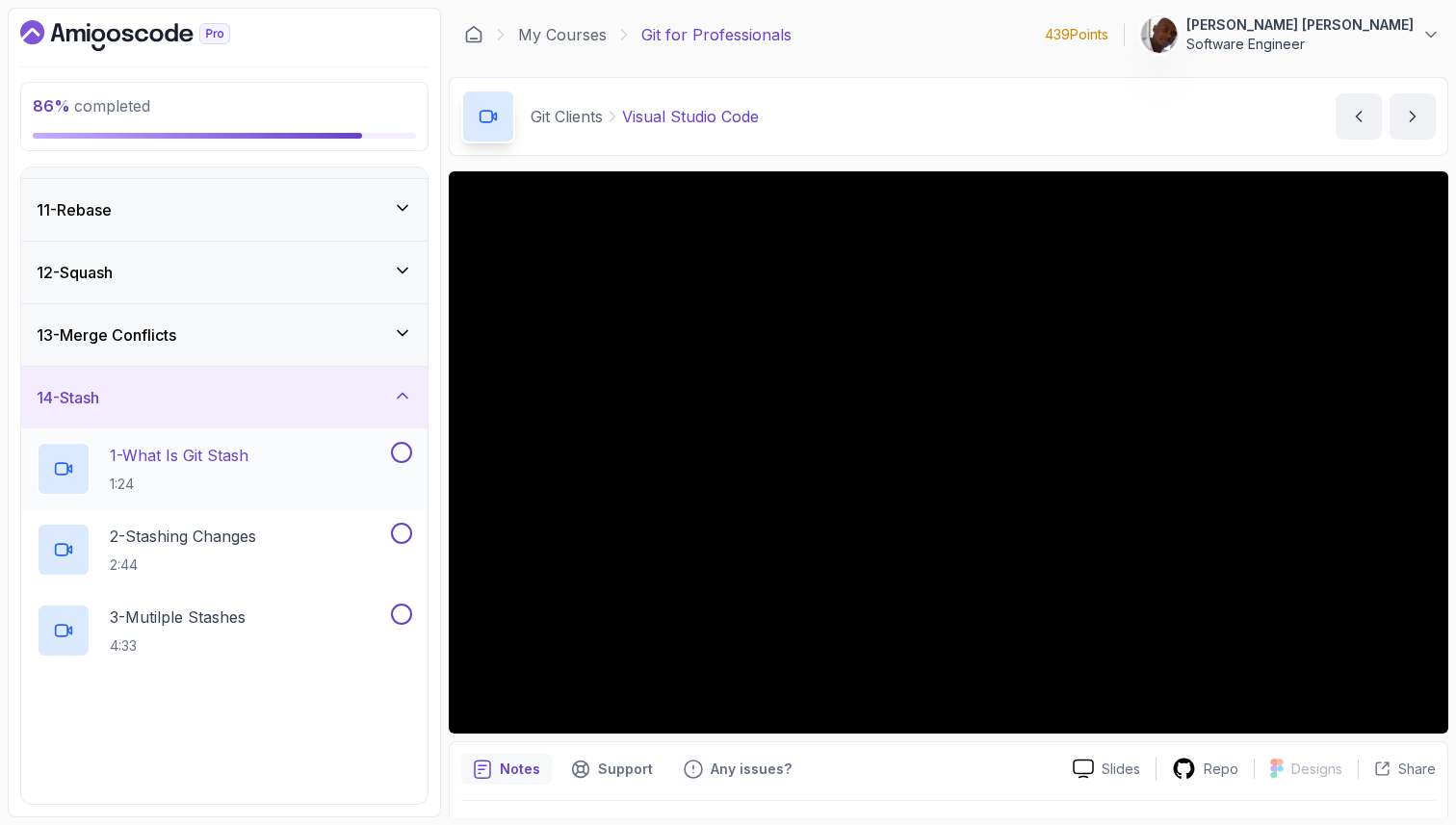
click at [247, 461] on p "1 - What Is Git Stash" at bounding box center [178, 456] width 139 height 23
